Goal: Find specific page/section: Find specific page/section

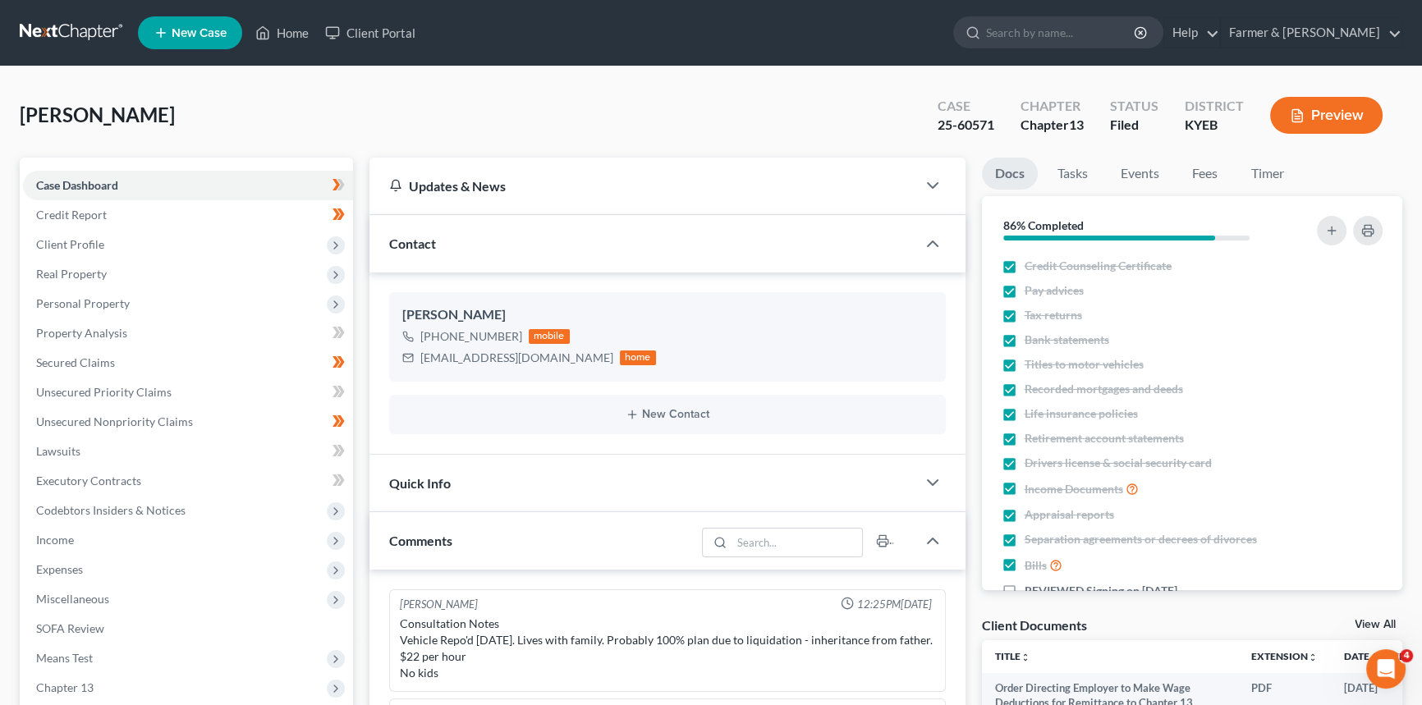
scroll to position [204, 0]
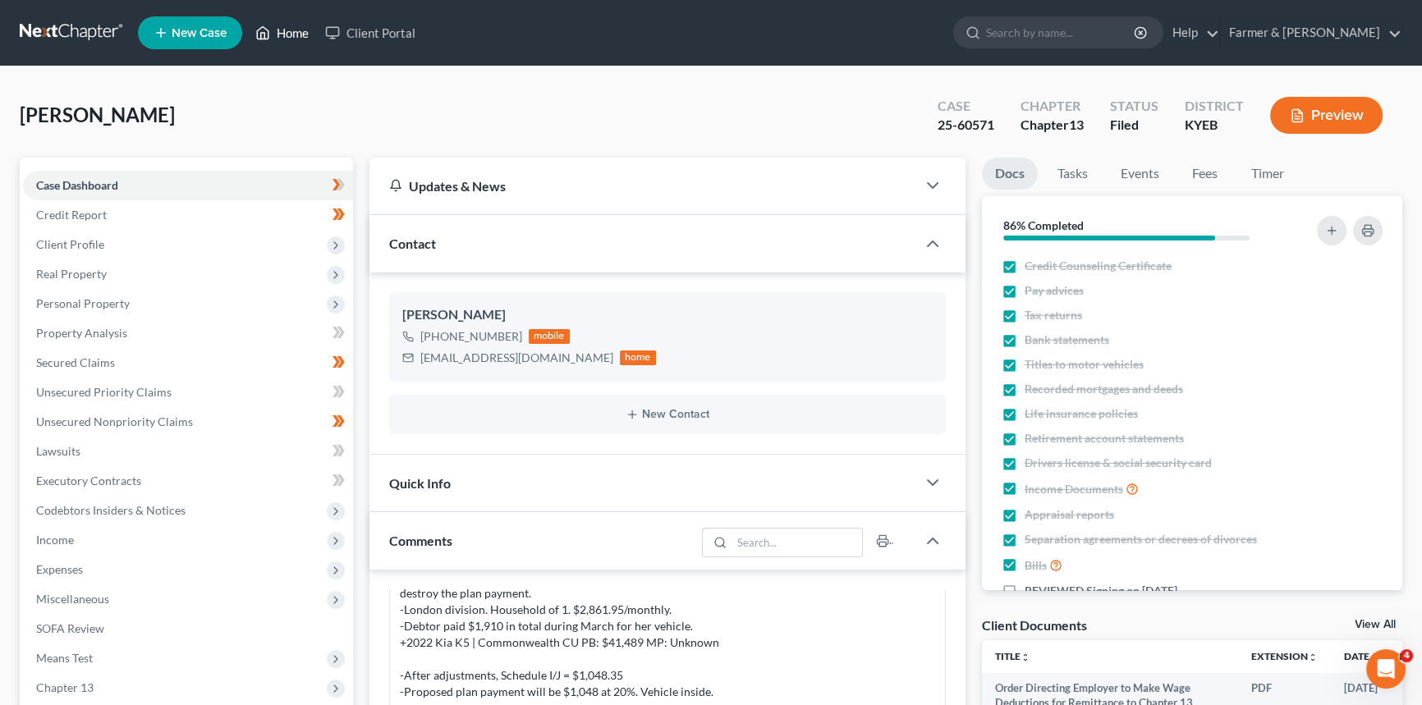
drag, startPoint x: 307, startPoint y: 32, endPoint x: 456, endPoint y: 84, distance: 157.4
click at [307, 32] on link "Home" at bounding box center [282, 33] width 70 height 30
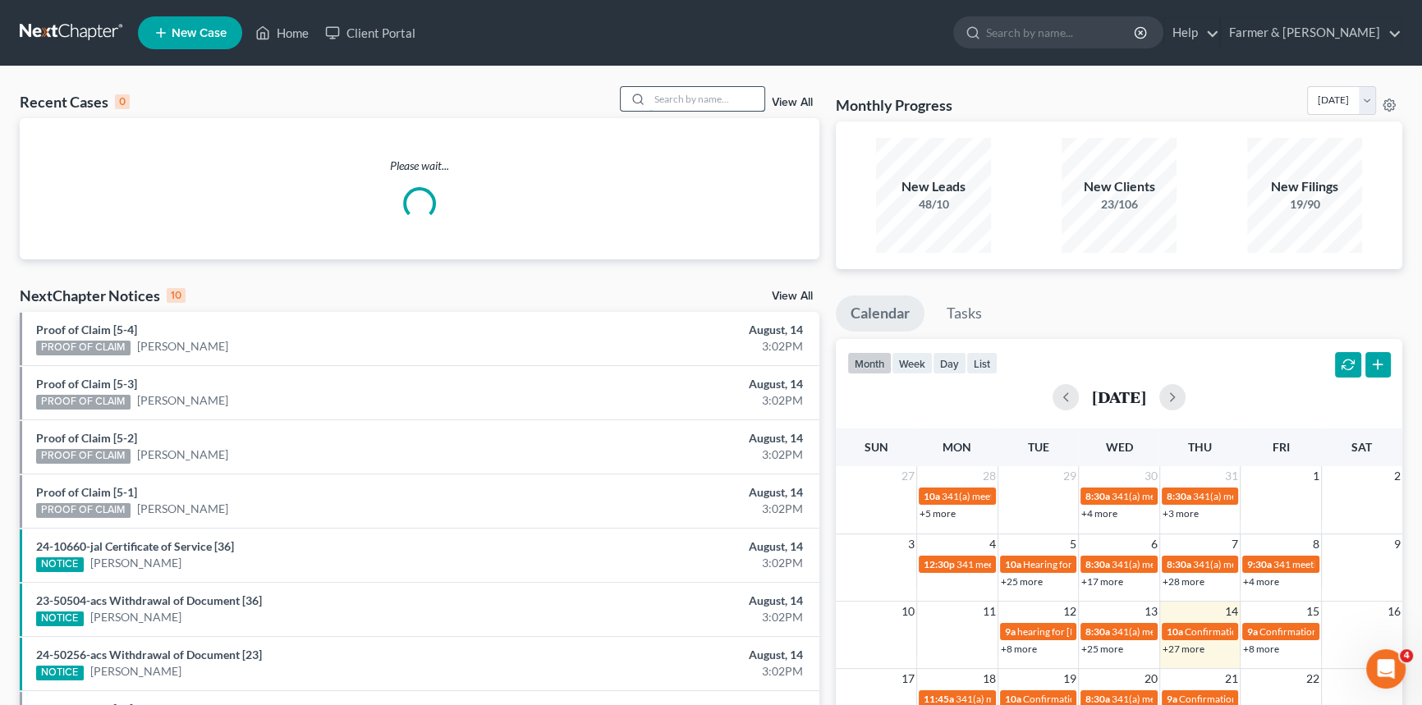
click at [687, 98] on input "search" at bounding box center [707, 99] width 115 height 24
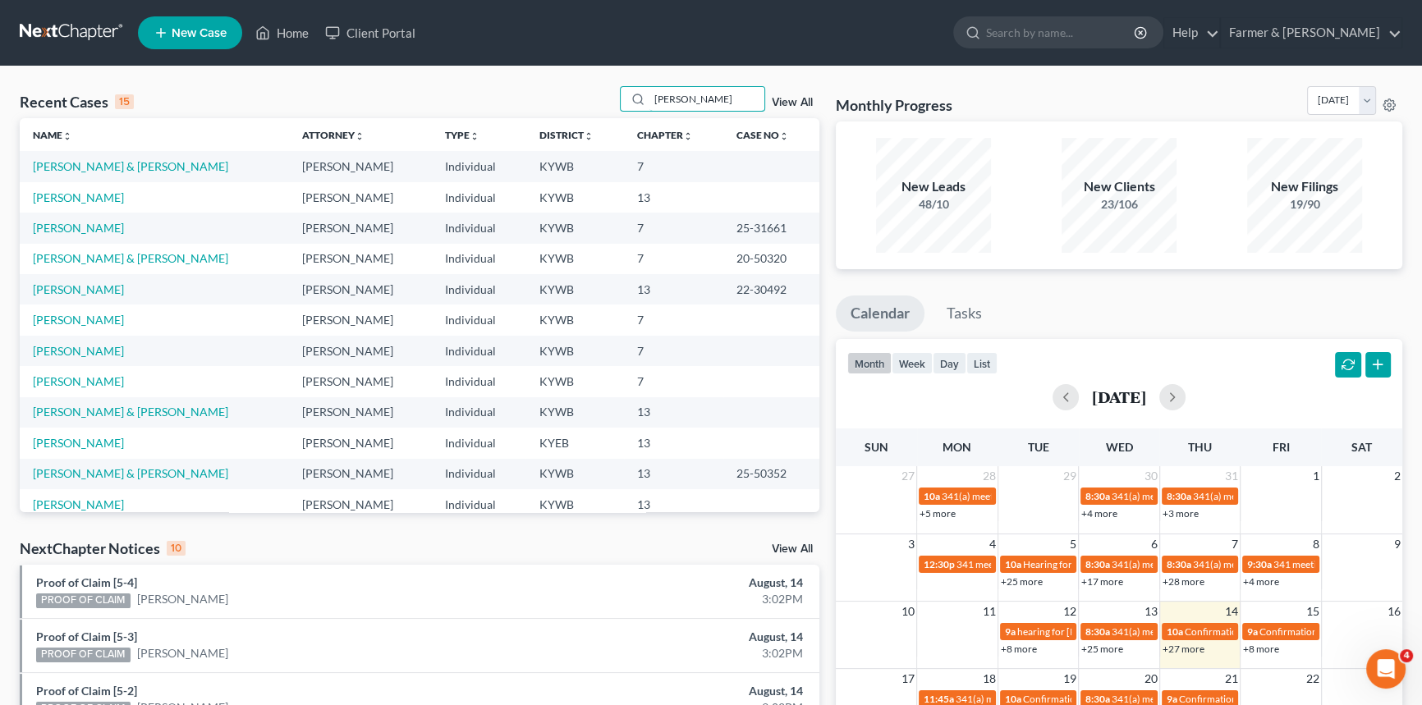
drag, startPoint x: 709, startPoint y: 90, endPoint x: 608, endPoint y: 90, distance: 101.0
click at [608, 90] on div "Recent Cases 15 [PERSON_NAME] View All" at bounding box center [420, 102] width 800 height 32
type input "[PERSON_NAME]"
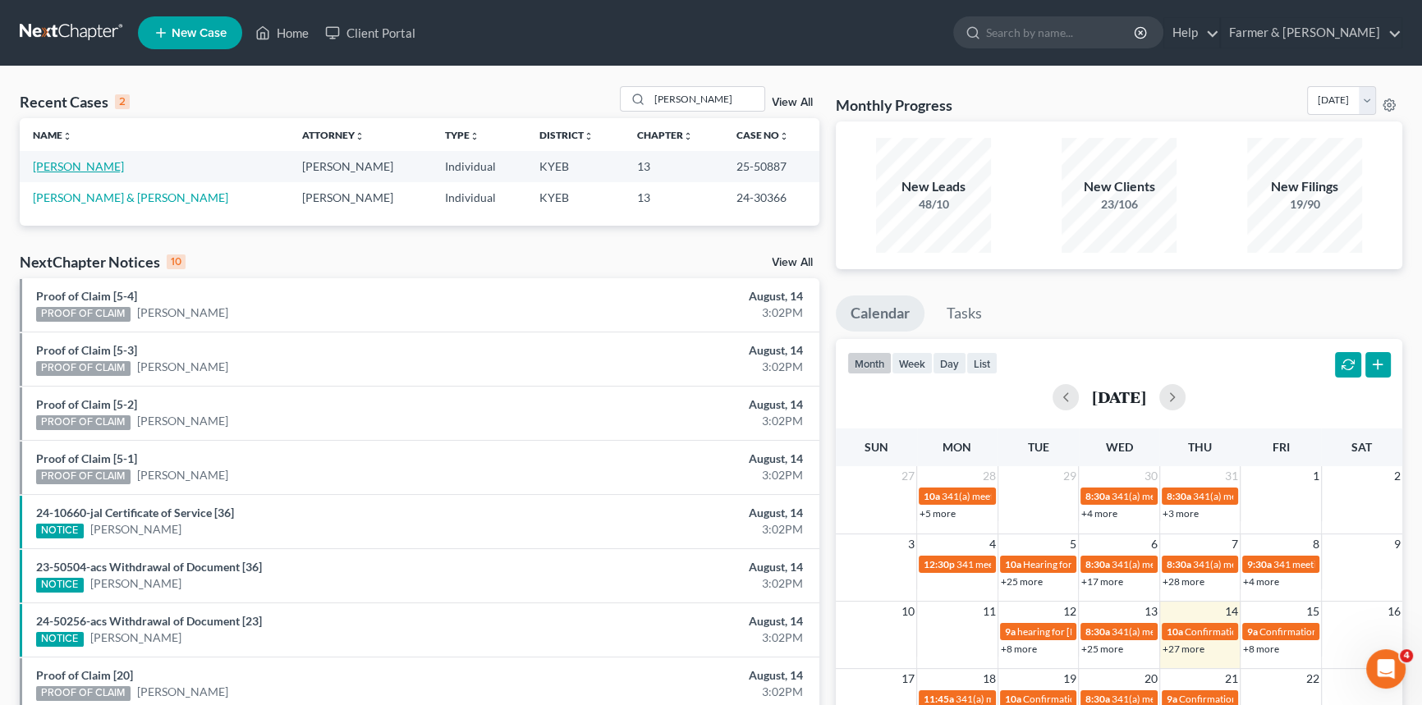
click at [66, 168] on link "[PERSON_NAME]" at bounding box center [78, 166] width 91 height 14
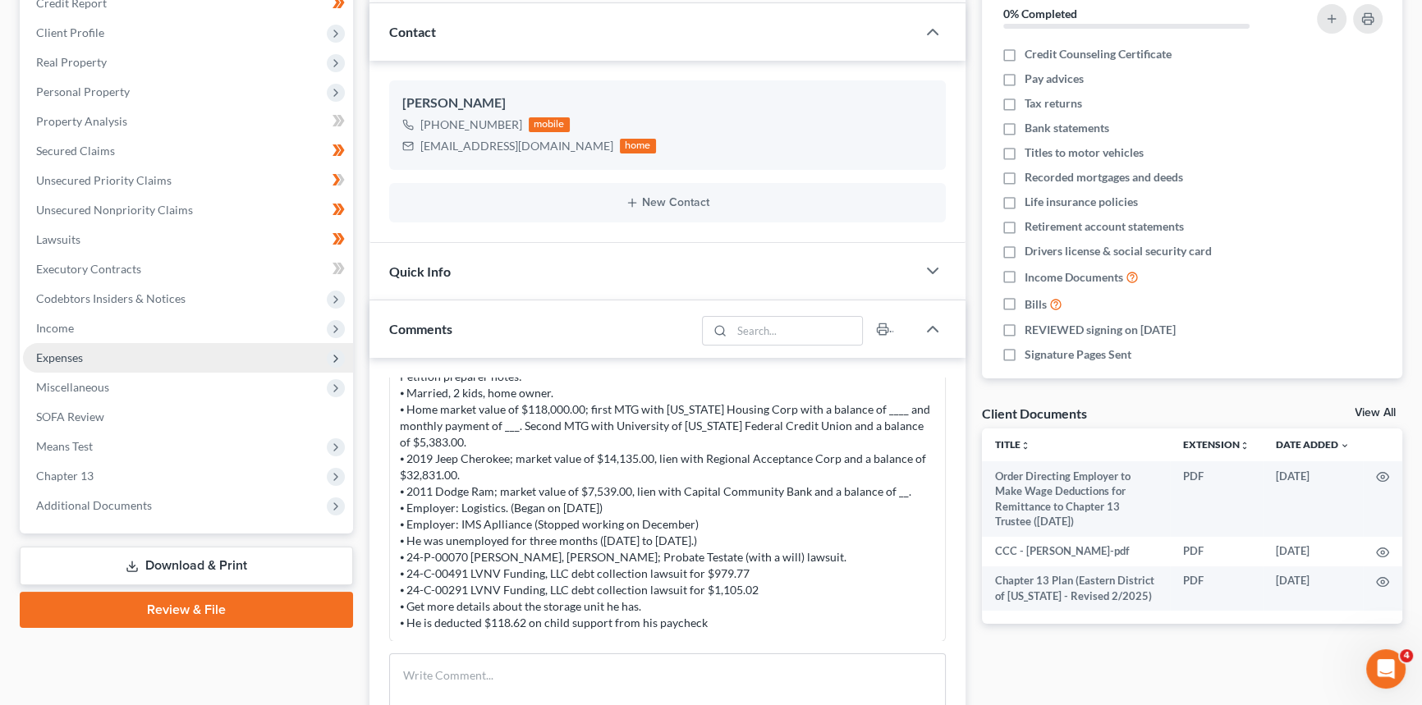
scroll to position [298, 0]
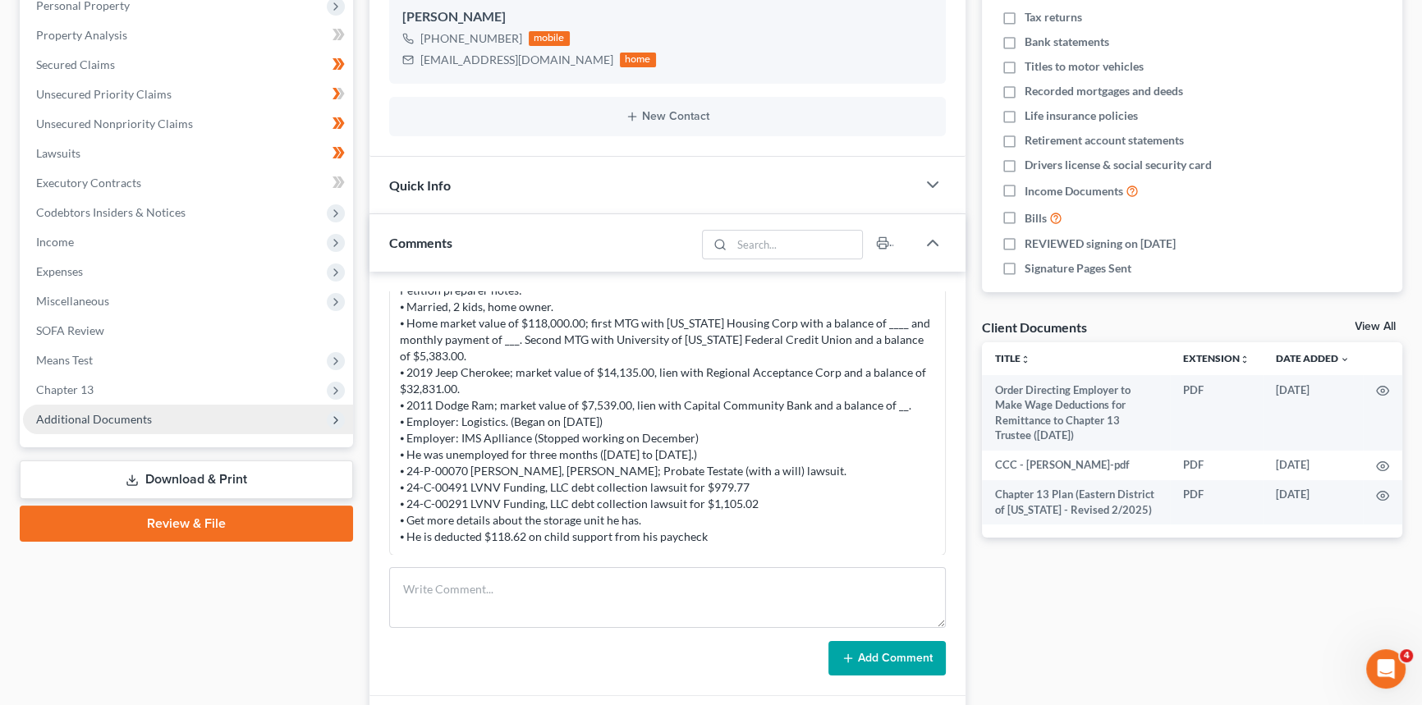
click at [138, 416] on span "Additional Documents" at bounding box center [94, 419] width 116 height 14
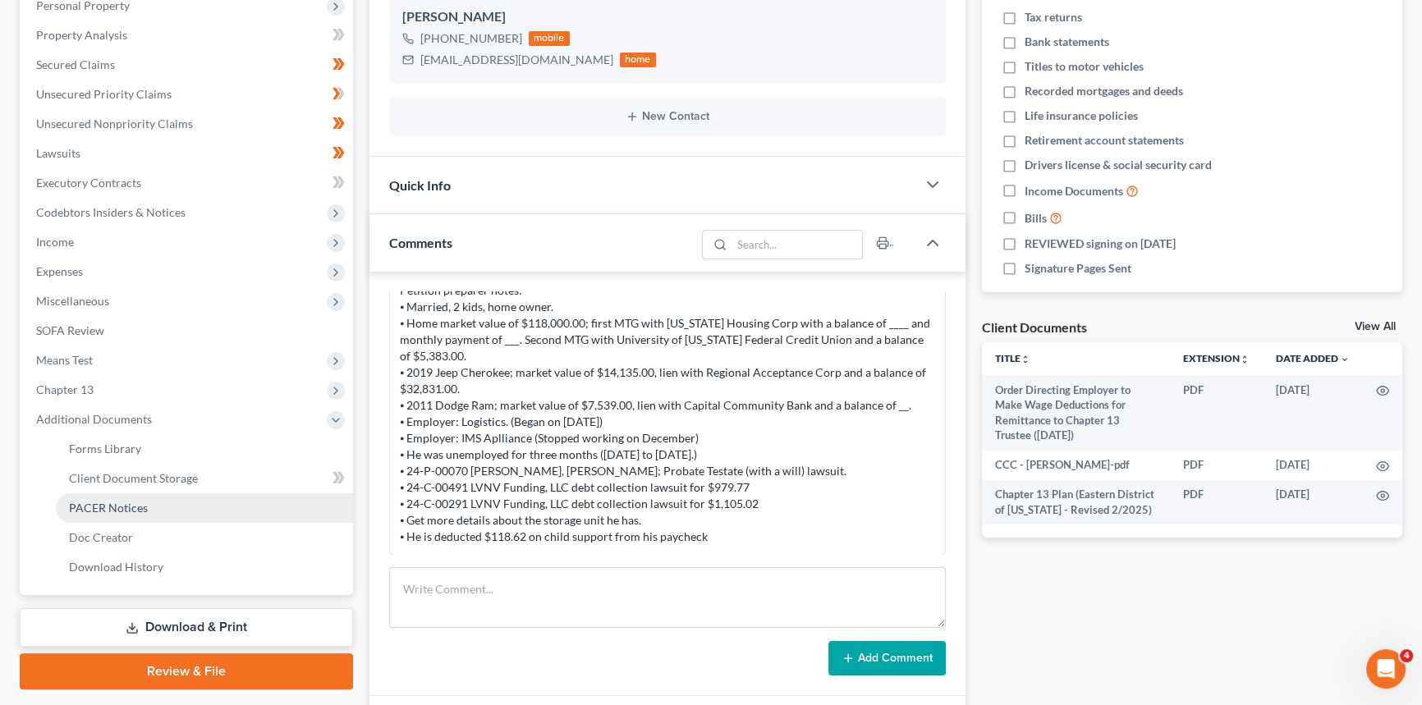
click at [141, 501] on span "PACER Notices" at bounding box center [108, 508] width 79 height 14
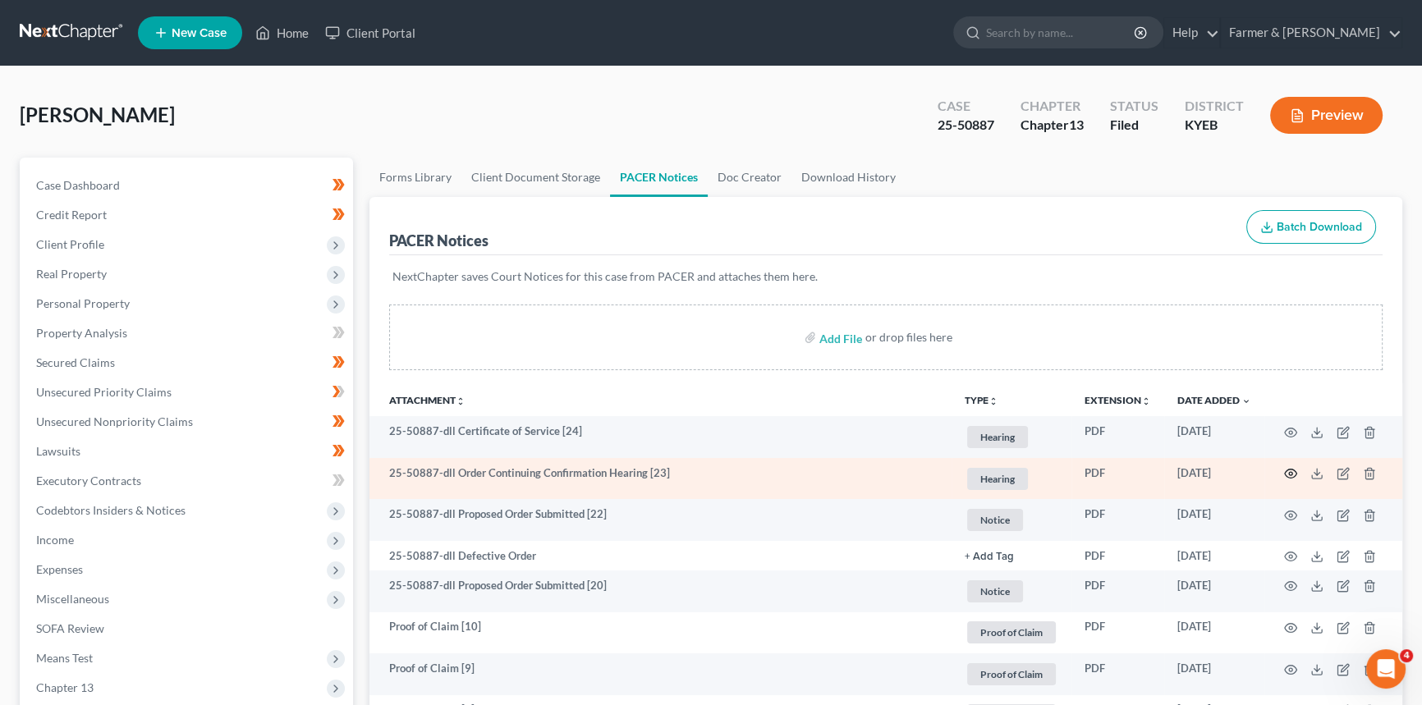
click at [1287, 472] on icon "button" at bounding box center [1290, 473] width 13 height 13
